Goal: Find specific page/section: Find specific page/section

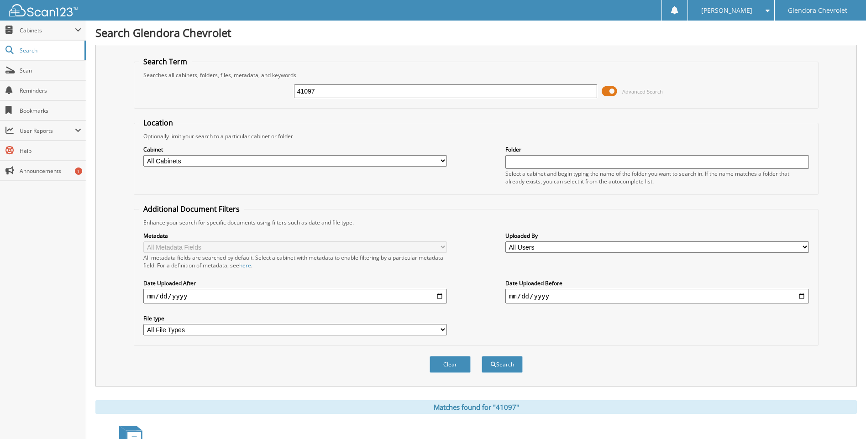
click at [385, 86] on input "41097" at bounding box center [446, 91] width 304 height 14
type input "4"
type input "40959"
click at [482, 356] on button "Search" at bounding box center [502, 364] width 41 height 17
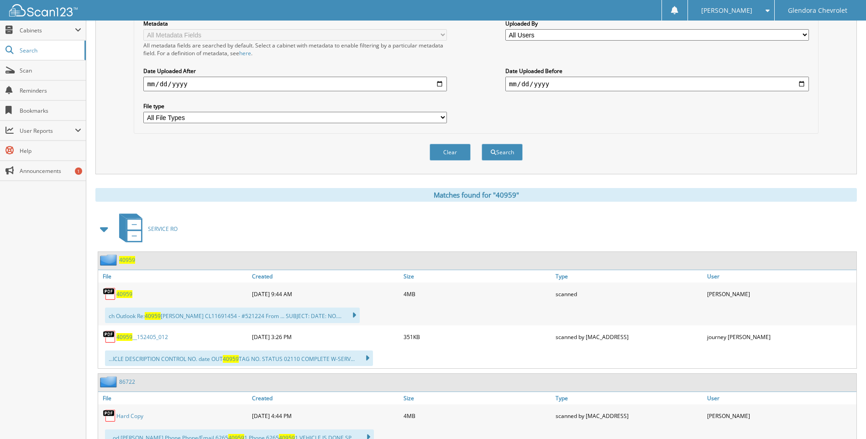
scroll to position [228, 0]
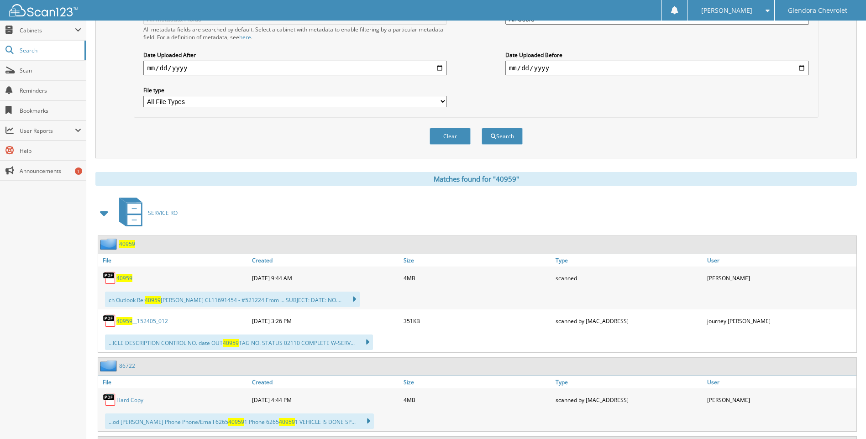
click at [127, 276] on span "40959" at bounding box center [124, 278] width 16 height 8
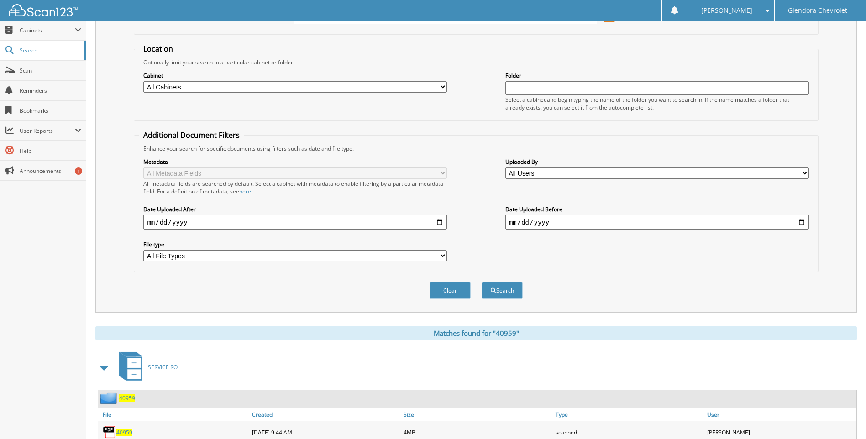
scroll to position [0, 0]
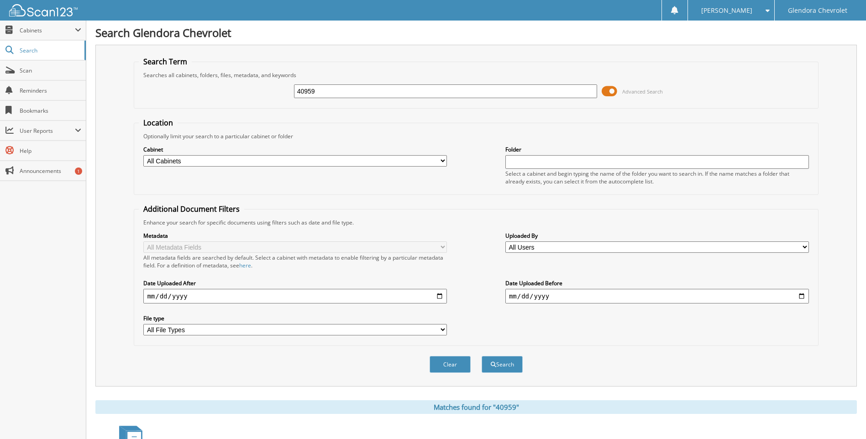
click at [324, 89] on input "40959" at bounding box center [446, 91] width 304 height 14
type input "40655"
click at [482, 356] on button "Search" at bounding box center [502, 364] width 41 height 17
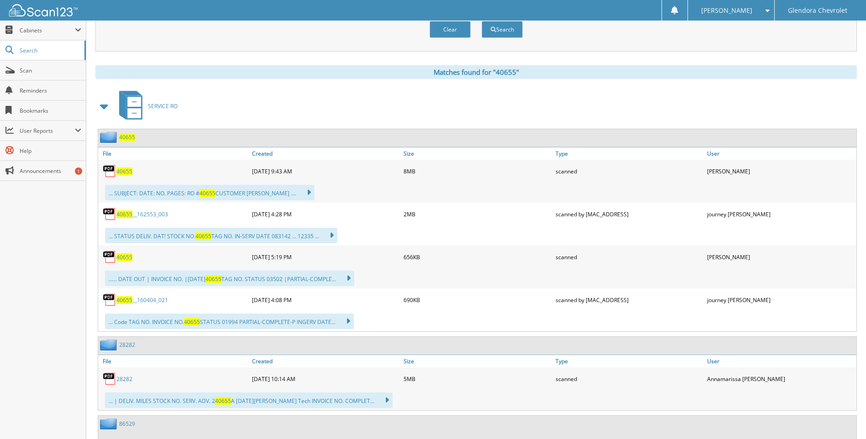
scroll to position [320, 0]
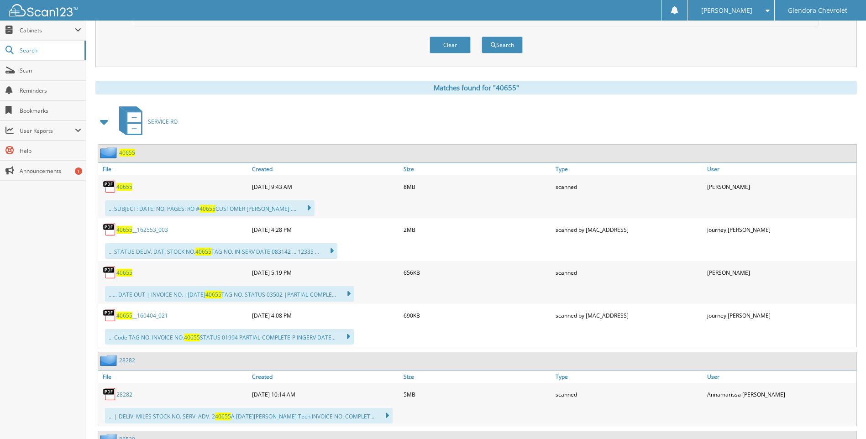
click at [128, 187] on span "40655" at bounding box center [124, 187] width 16 height 8
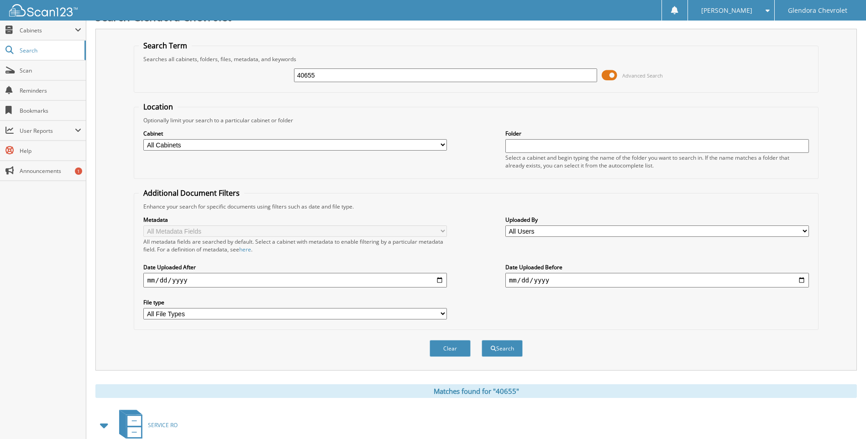
scroll to position [0, 0]
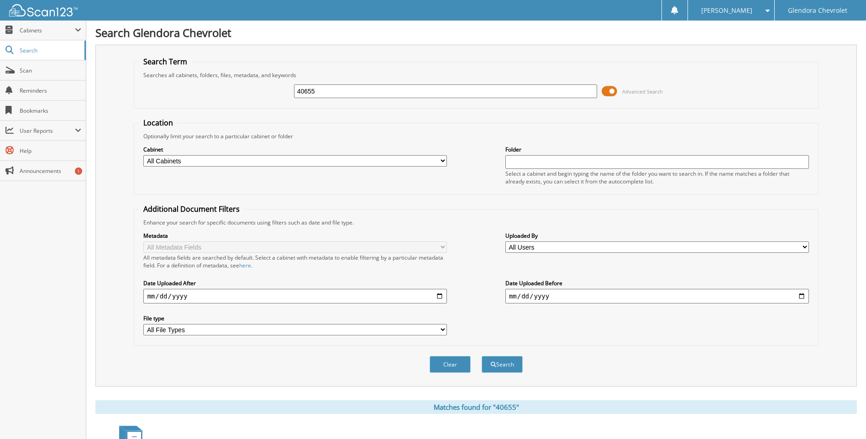
click at [367, 91] on input "40655" at bounding box center [446, 91] width 304 height 14
type input "4"
type input "40526"
click at [482, 356] on button "Search" at bounding box center [502, 364] width 41 height 17
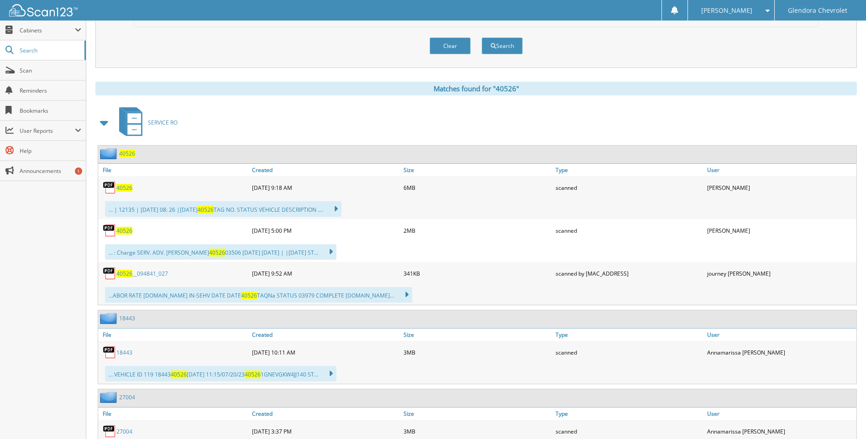
scroll to position [320, 0]
click at [127, 188] on span "40526" at bounding box center [124, 187] width 16 height 8
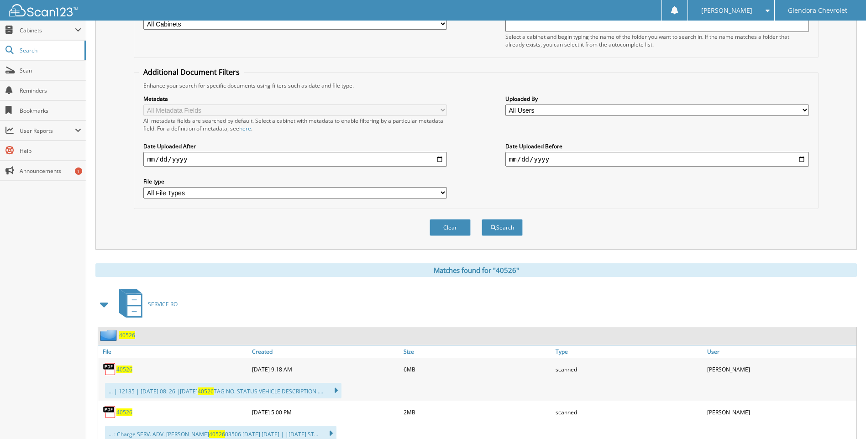
scroll to position [0, 0]
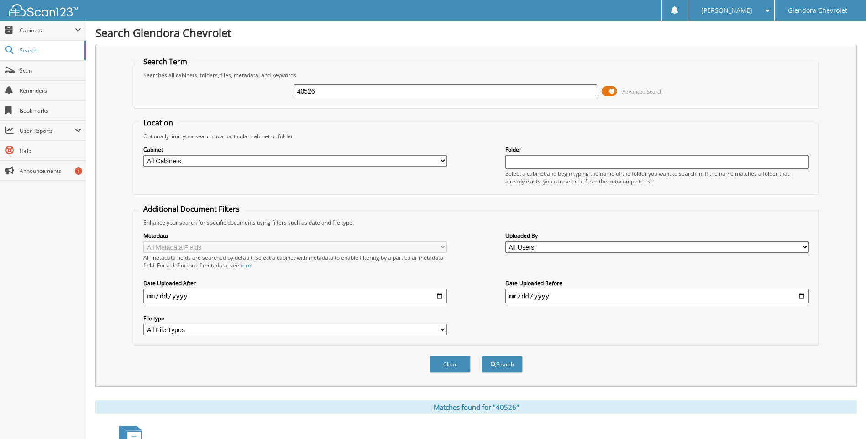
click at [404, 89] on input "40526" at bounding box center [446, 91] width 304 height 14
type input "4"
type input "41672"
click at [482, 356] on button "Search" at bounding box center [502, 364] width 41 height 17
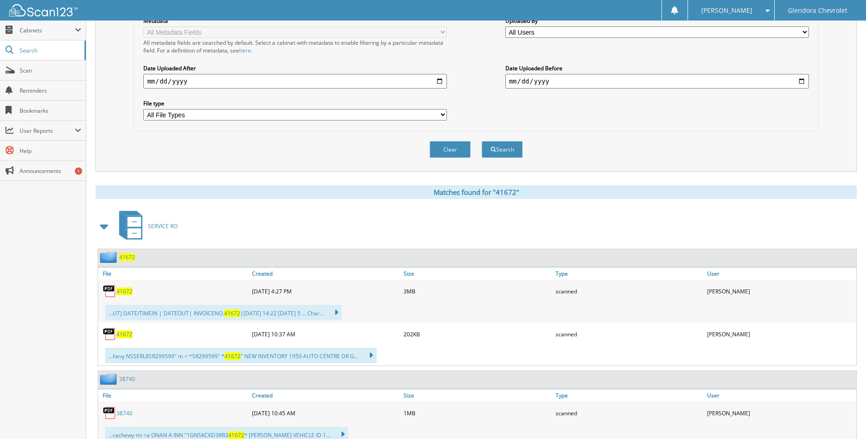
scroll to position [228, 0]
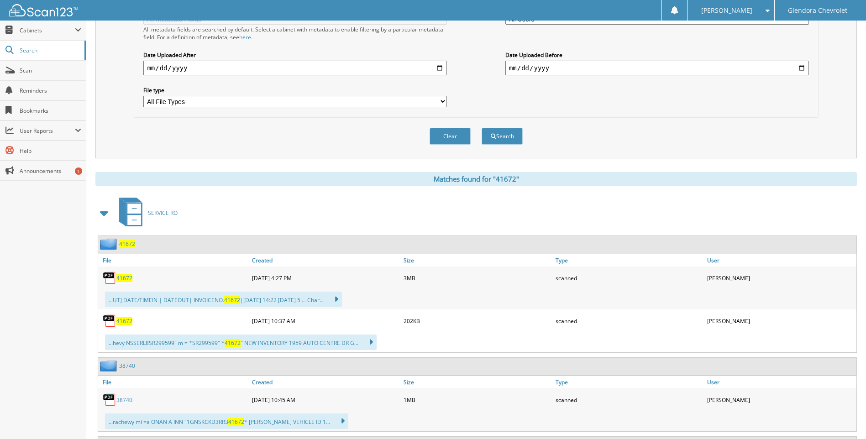
click at [125, 279] on span "41672" at bounding box center [124, 278] width 16 height 8
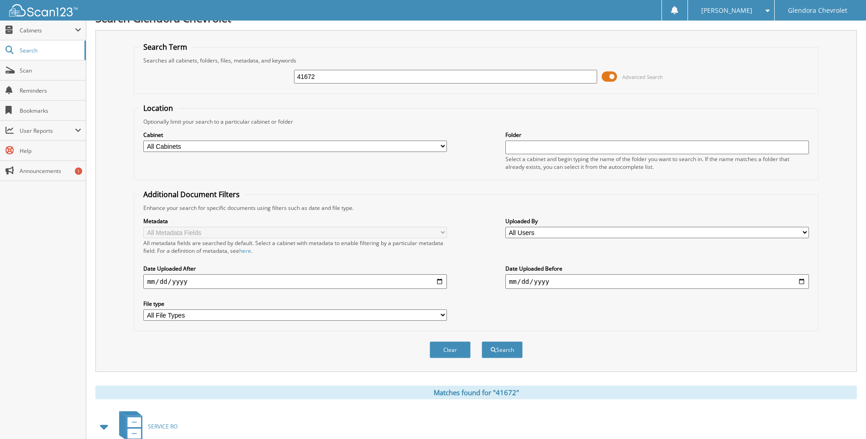
scroll to position [0, 0]
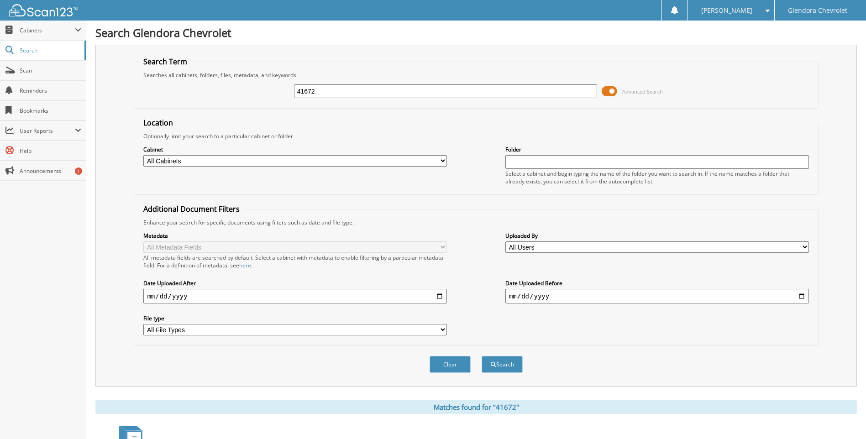
click at [356, 88] on input "41672" at bounding box center [446, 91] width 304 height 14
type input "4"
type input "41718"
click at [482, 356] on button "Search" at bounding box center [502, 364] width 41 height 17
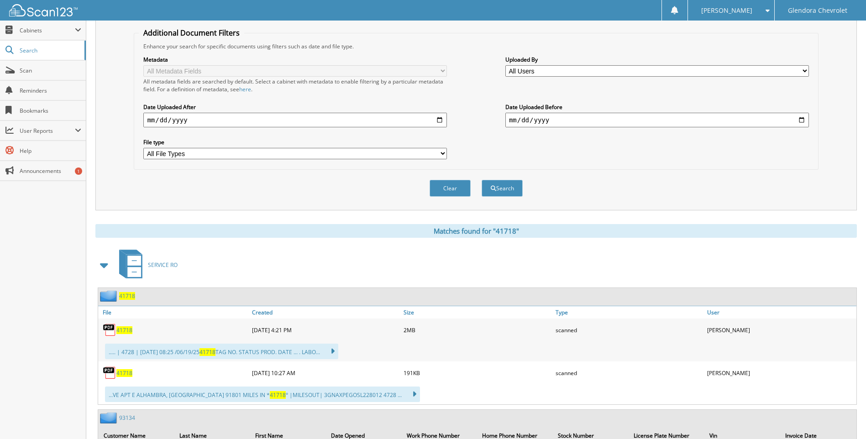
scroll to position [228, 0]
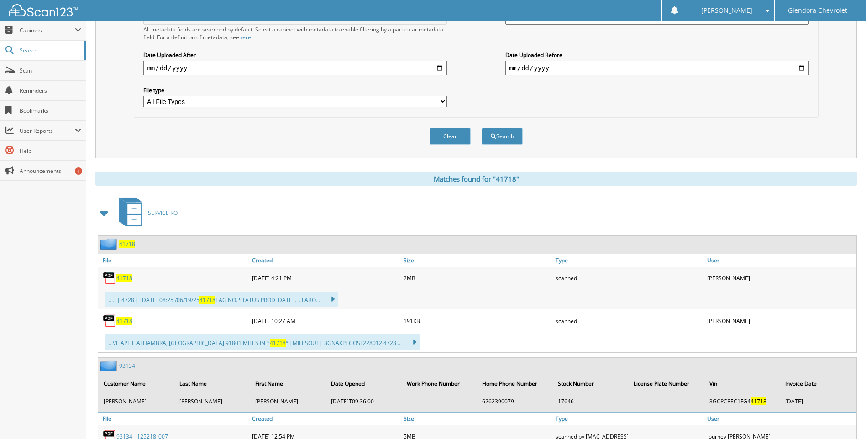
click at [132, 277] on div "41718" at bounding box center [174, 278] width 152 height 18
click at [126, 279] on span "41718" at bounding box center [124, 278] width 16 height 8
